Goal: Transaction & Acquisition: Download file/media

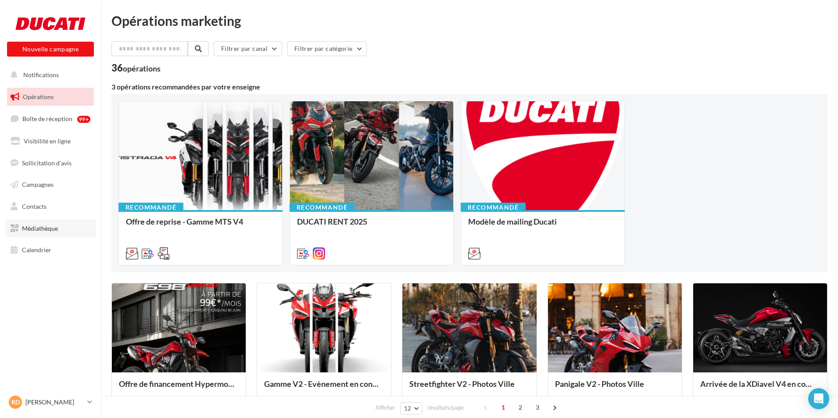
click at [61, 225] on link "Médiathèque" at bounding box center [50, 228] width 90 height 18
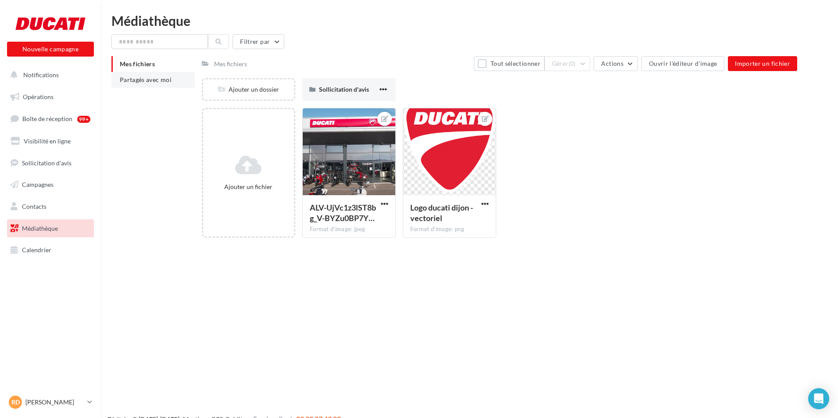
click at [157, 86] on li "Partagés avec moi" at bounding box center [152, 80] width 83 height 16
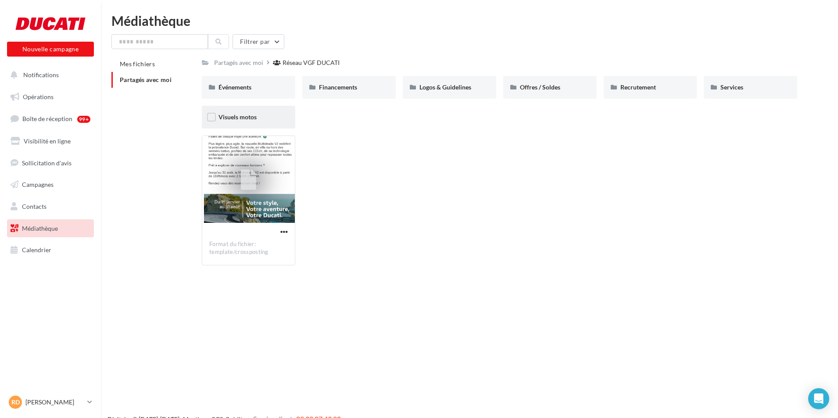
click at [284, 117] on div "Visuels motos" at bounding box center [248, 117] width 93 height 23
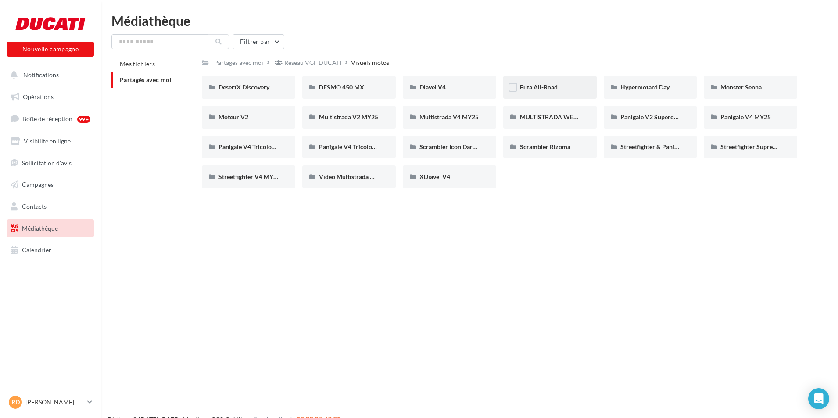
click at [563, 84] on div "Futa All-Road" at bounding box center [550, 87] width 60 height 9
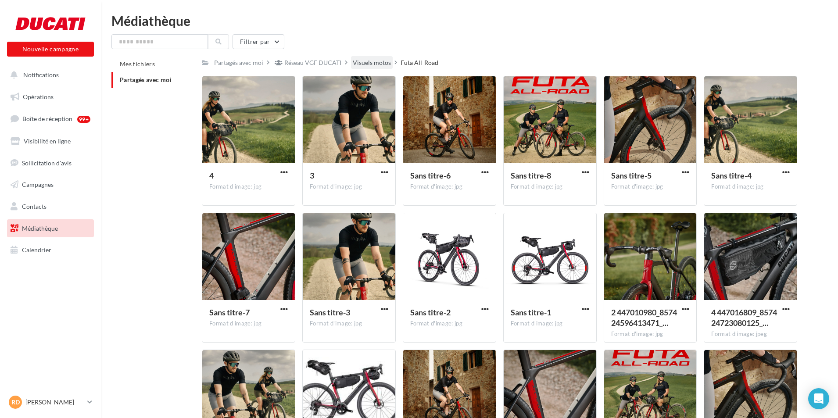
click at [381, 62] on div "Visuels motos" at bounding box center [372, 62] width 38 height 9
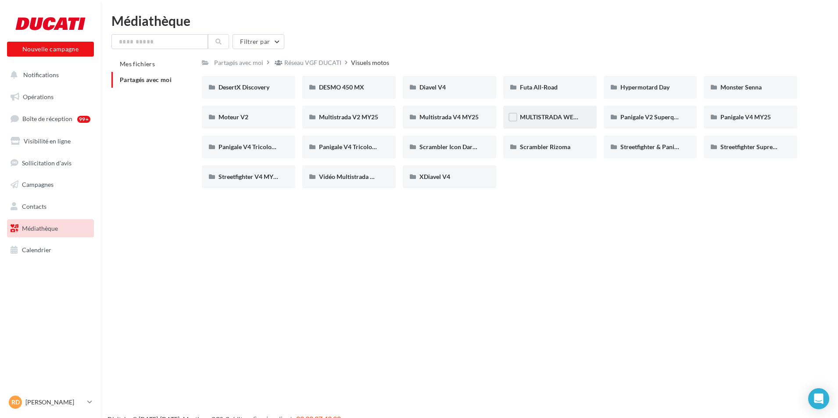
click at [563, 113] on div "MULTISTRADA WEEK 2024" at bounding box center [550, 117] width 60 height 9
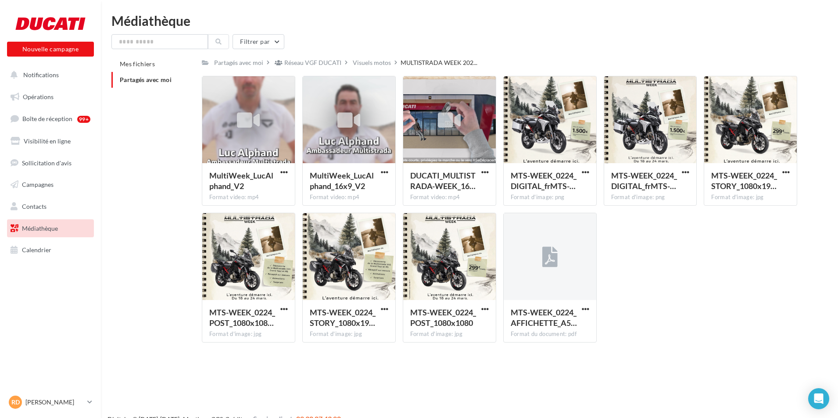
click at [365, 63] on div "Visuels motos" at bounding box center [372, 62] width 38 height 9
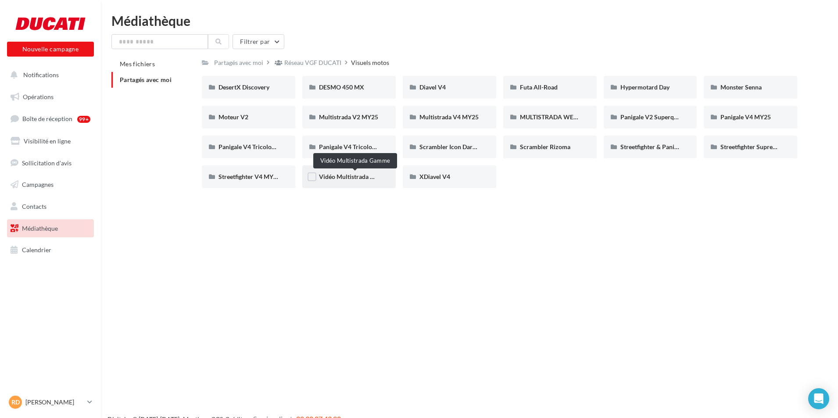
click at [373, 177] on span "Vidéo Multistrada Gamme" at bounding box center [355, 176] width 72 height 7
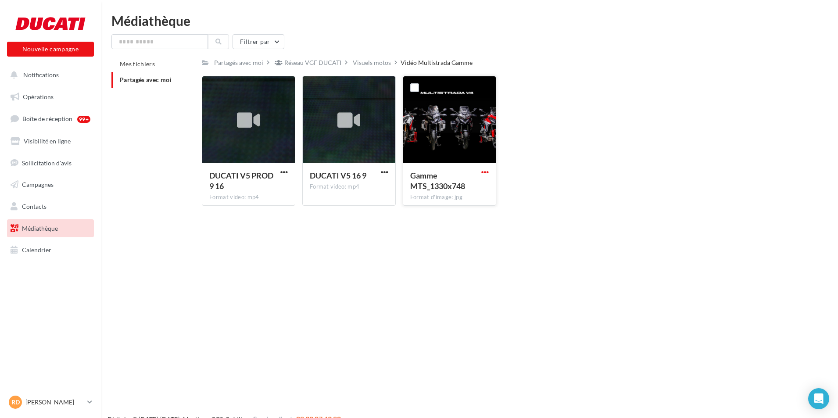
click at [487, 177] on div "Gamme MTS_1330x748 Format d'image: jpg" at bounding box center [449, 141] width 93 height 130
click at [486, 175] on span "button" at bounding box center [484, 171] width 7 height 7
click at [487, 190] on button "Télécharger" at bounding box center [447, 189] width 88 height 23
click at [249, 63] on div "Partagés avec moi" at bounding box center [238, 62] width 49 height 9
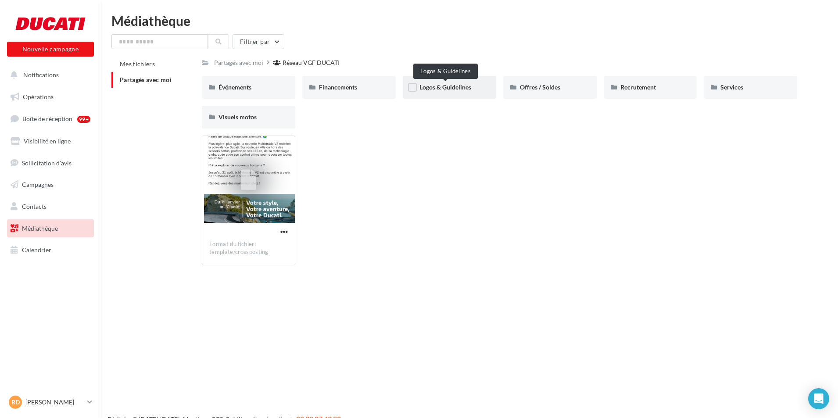
click at [456, 86] on span "Logos & Guidelines" at bounding box center [445, 86] width 52 height 7
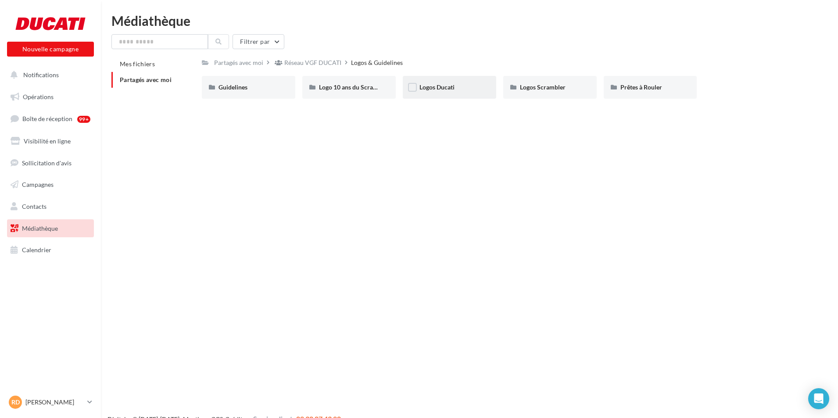
click at [440, 92] on div "Logos Ducati" at bounding box center [449, 87] width 60 height 9
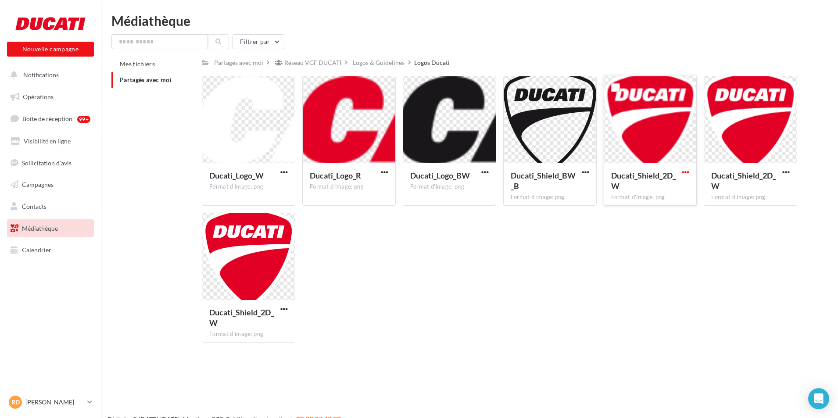
click at [683, 169] on span "button" at bounding box center [685, 171] width 7 height 7
click at [663, 196] on button "Télécharger" at bounding box center [647, 189] width 88 height 23
click at [370, 67] on div "Logos & Guidelines" at bounding box center [379, 62] width 52 height 9
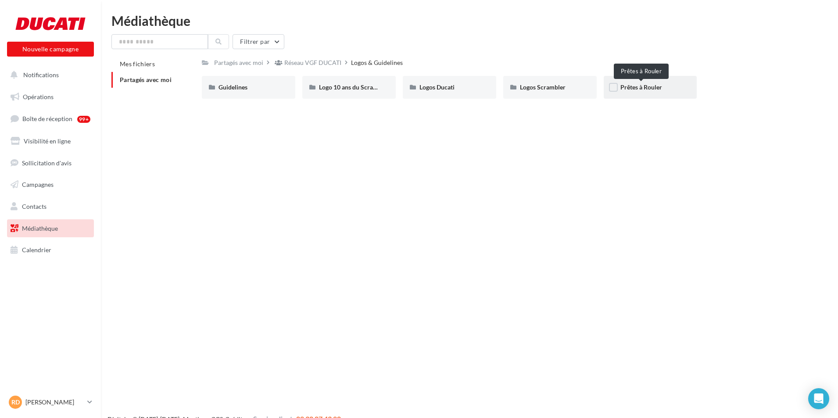
click at [629, 88] on span "Prêtes à Rouler" at bounding box center [641, 86] width 42 height 7
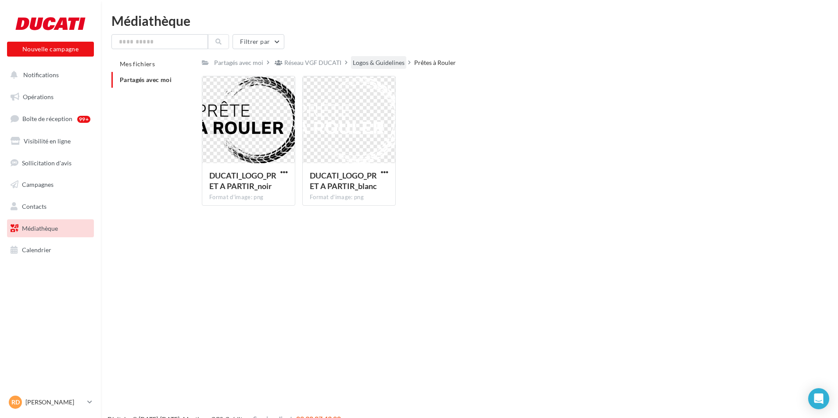
click at [375, 64] on div "Logos & Guidelines" at bounding box center [379, 62] width 52 height 9
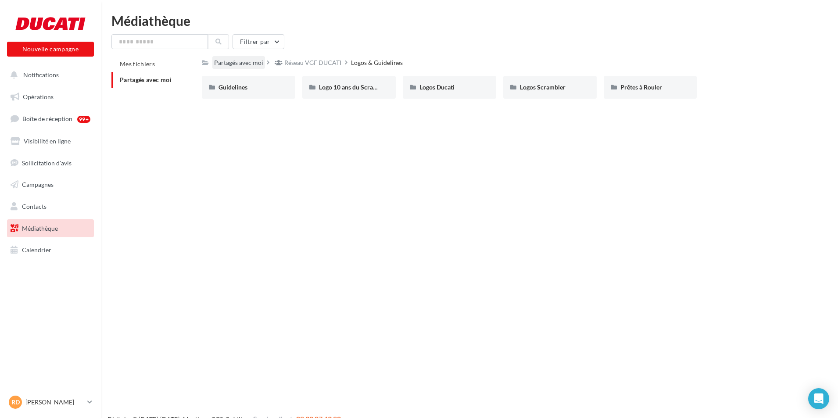
click at [232, 65] on div "Partagés avec moi" at bounding box center [238, 62] width 49 height 9
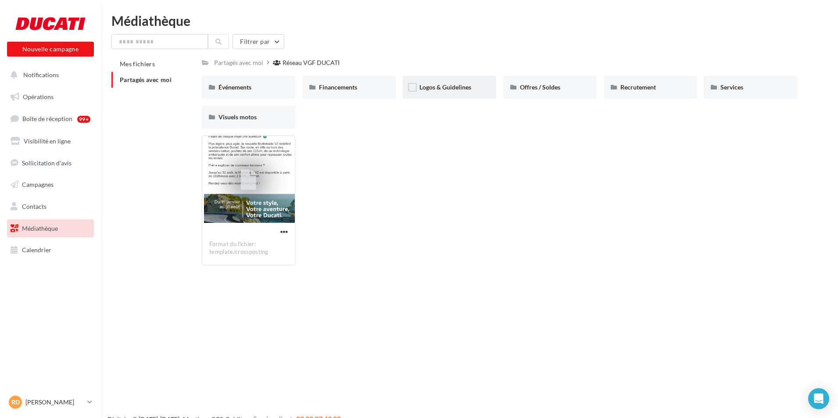
click at [447, 89] on span "Logos & Guidelines" at bounding box center [445, 86] width 52 height 7
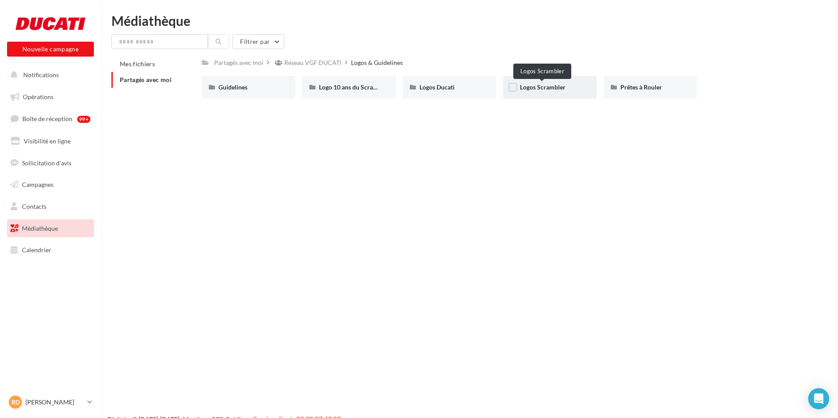
click at [528, 90] on span "Logos Scrambler" at bounding box center [543, 86] width 46 height 7
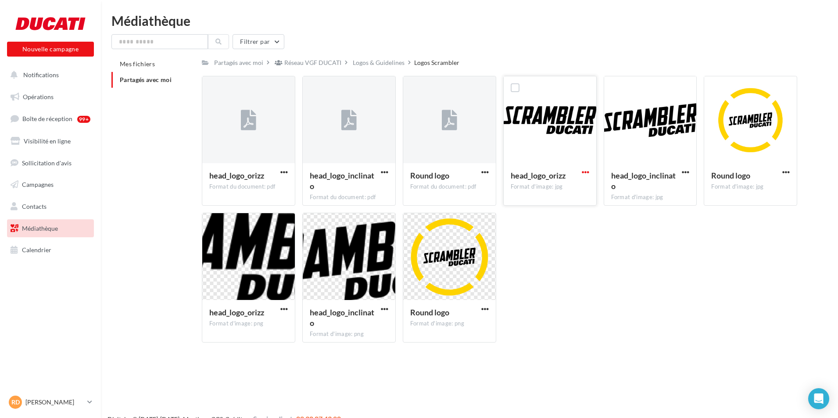
click at [582, 173] on button "button" at bounding box center [585, 172] width 11 height 9
click at [618, 286] on div "head_logo_orizz Format du document: pdf head_logo_orizz head_logo_inclinato For…" at bounding box center [503, 213] width 602 height 274
click at [284, 306] on span "button" at bounding box center [283, 308] width 7 height 7
click at [277, 324] on button "Télécharger" at bounding box center [246, 326] width 88 height 23
click at [378, 65] on div "Le téléchargement va bientôt commencer" at bounding box center [418, 54] width 153 height 24
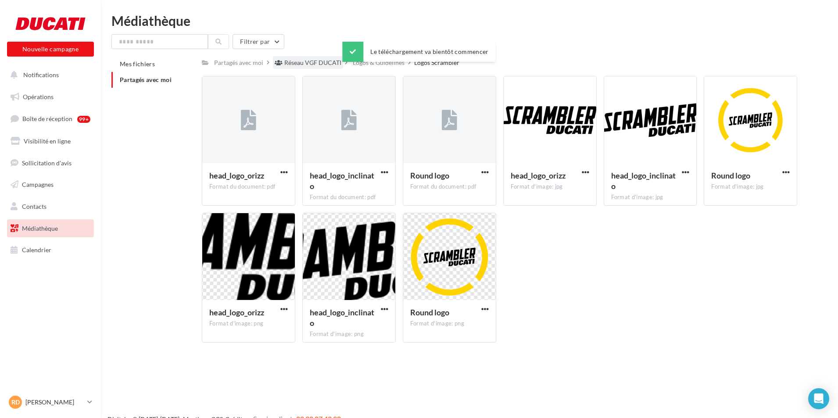
click at [308, 67] on div "Réseau VGF DUCATI" at bounding box center [312, 62] width 57 height 9
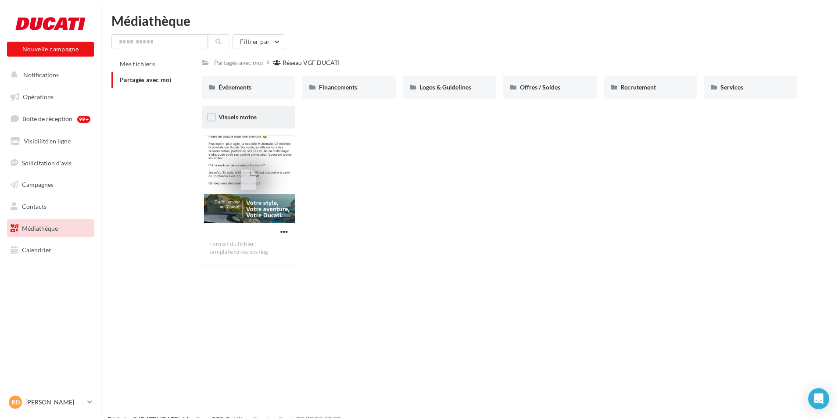
click at [269, 116] on div "Visuels motos" at bounding box center [248, 117] width 60 height 9
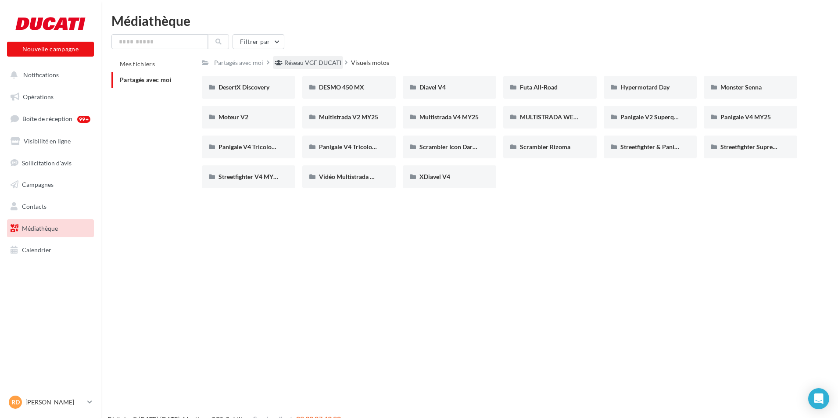
click at [309, 60] on div "Réseau VGF DUCATI" at bounding box center [312, 62] width 57 height 9
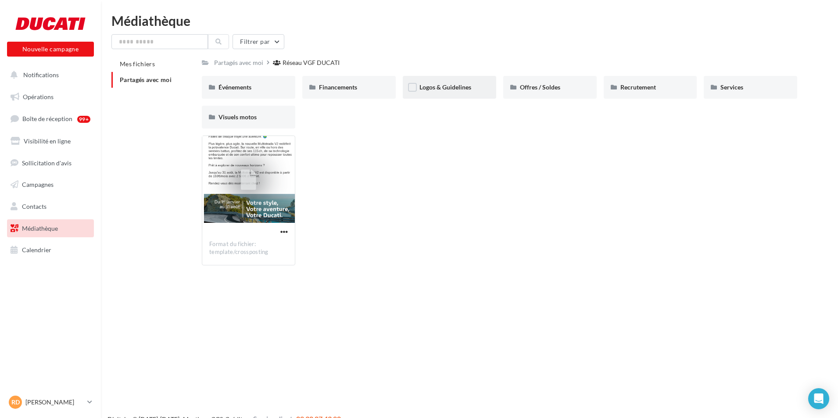
click at [458, 82] on div "Logos & Guidelines" at bounding box center [449, 87] width 93 height 23
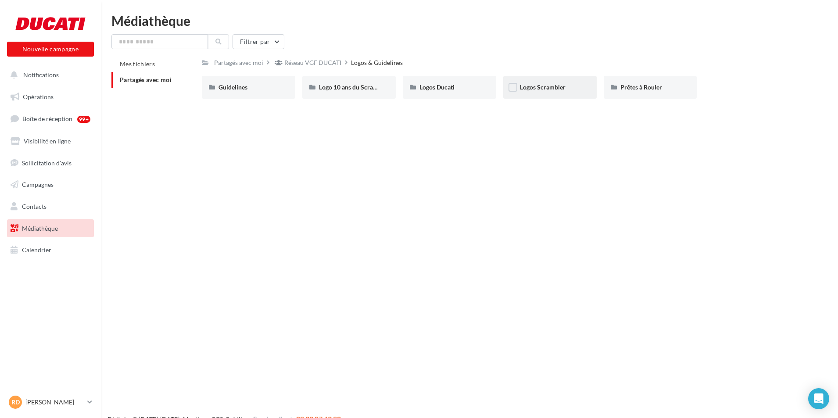
click at [571, 88] on div "Logos Scrambler" at bounding box center [550, 87] width 60 height 9
